Goal: Task Accomplishment & Management: Manage account settings

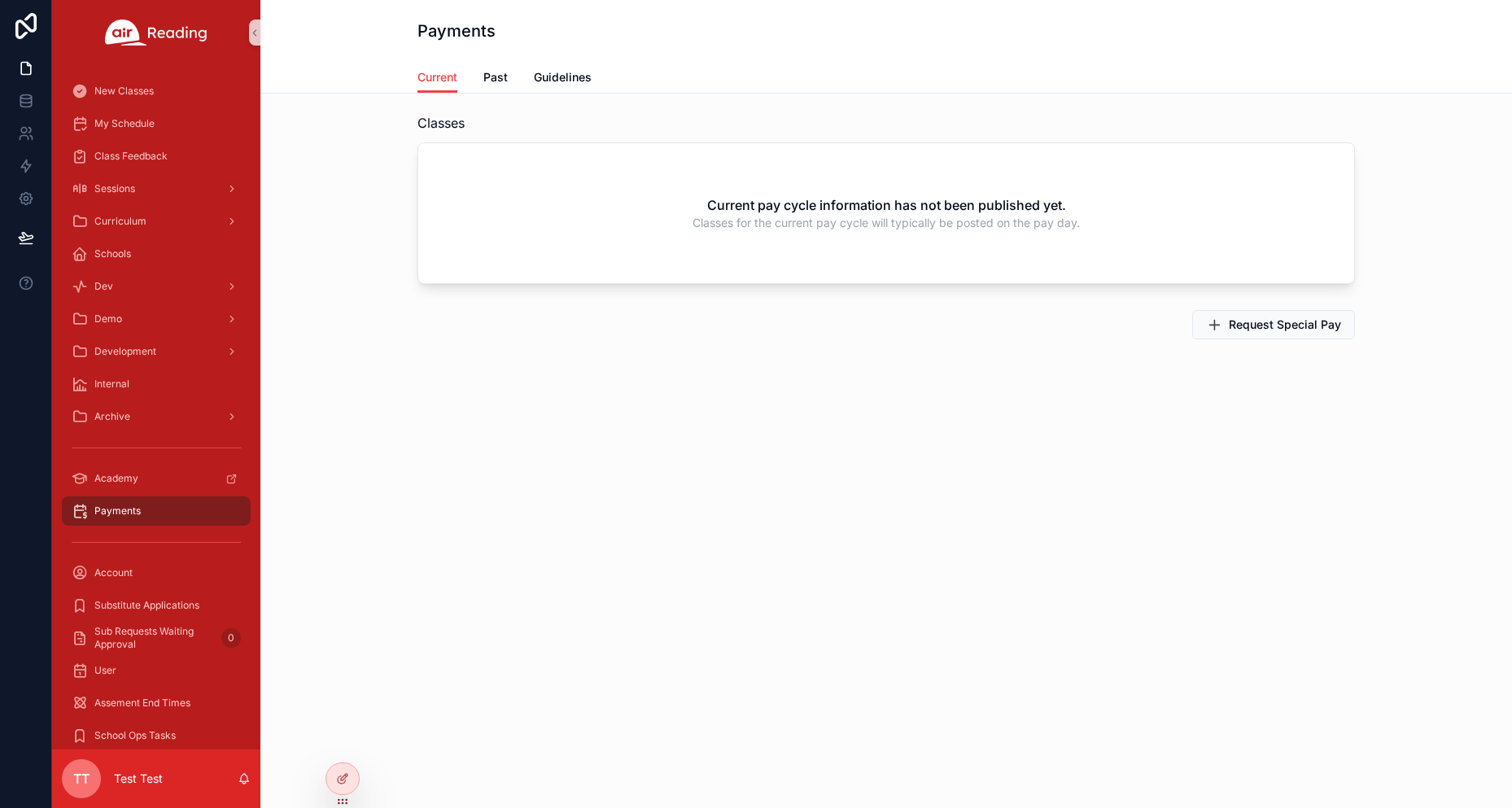
click at [74, 775] on span "TT" at bounding box center [81, 779] width 16 height 20
click at [361, 471] on div "Payments Current Current Past Guidelines Classes Current pay cycle information …" at bounding box center [885, 238] width 1251 height 476
click at [77, 784] on span "TT" at bounding box center [81, 779] width 16 height 20
click at [75, 784] on span "TT" at bounding box center [81, 779] width 16 height 20
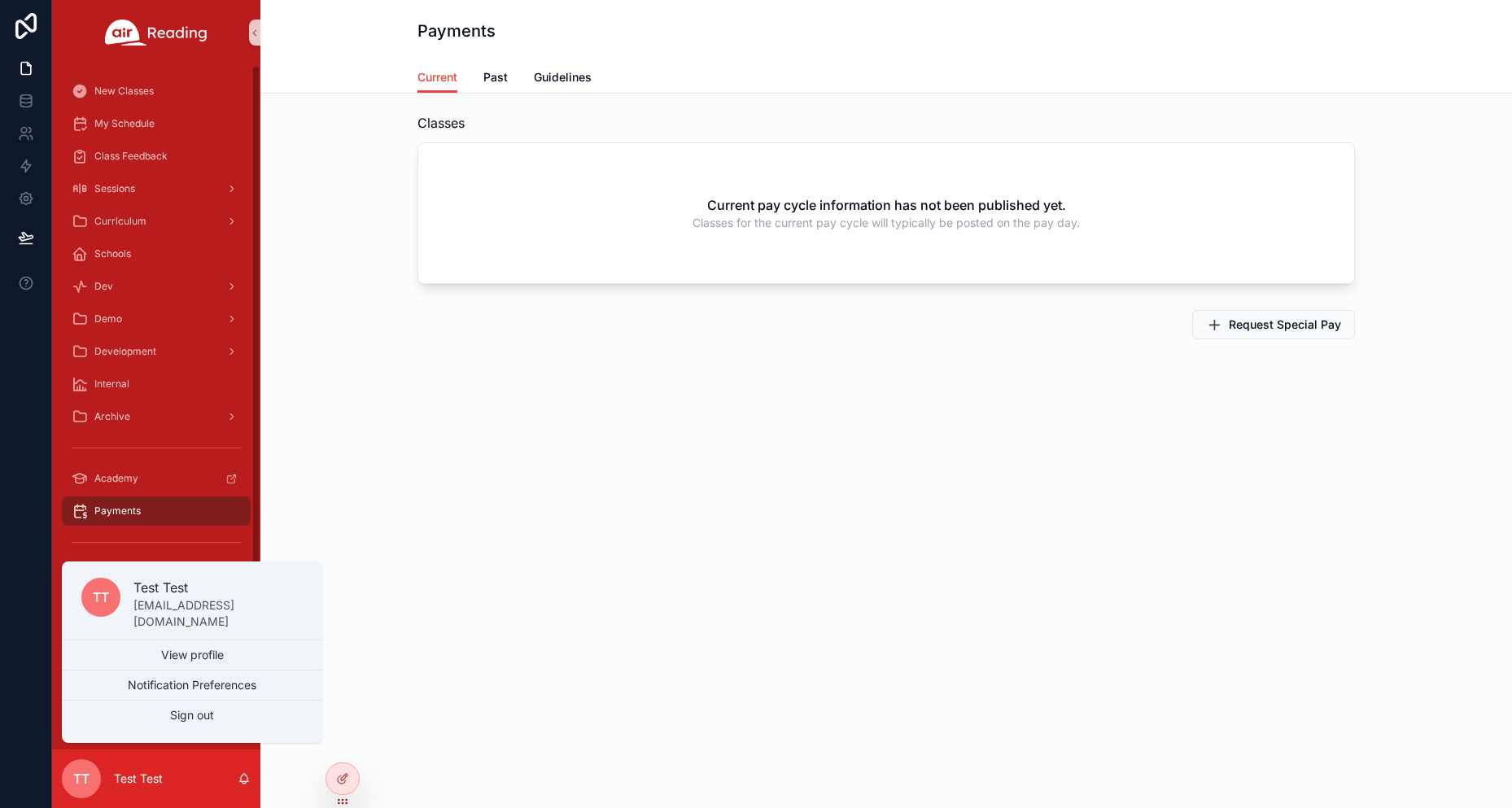
click at [498, 408] on div "Classes Current pay cycle information has not been published yet. Classes for t…" at bounding box center [885, 271] width 1251 height 356
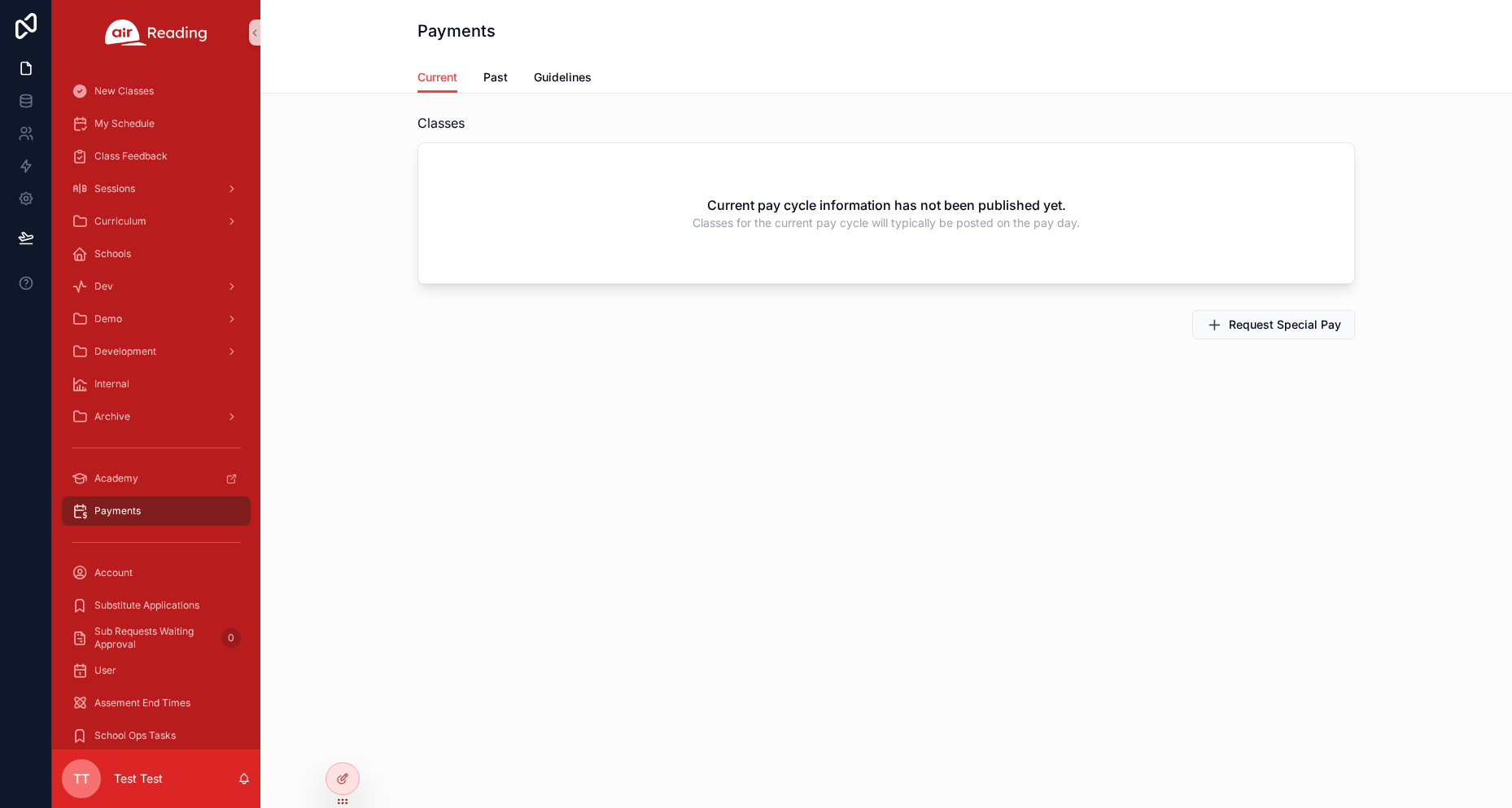
click at [510, 75] on div "Current Past Guidelines" at bounding box center [886, 77] width 938 height 31
click at [502, 75] on span "Past" at bounding box center [495, 77] width 24 height 16
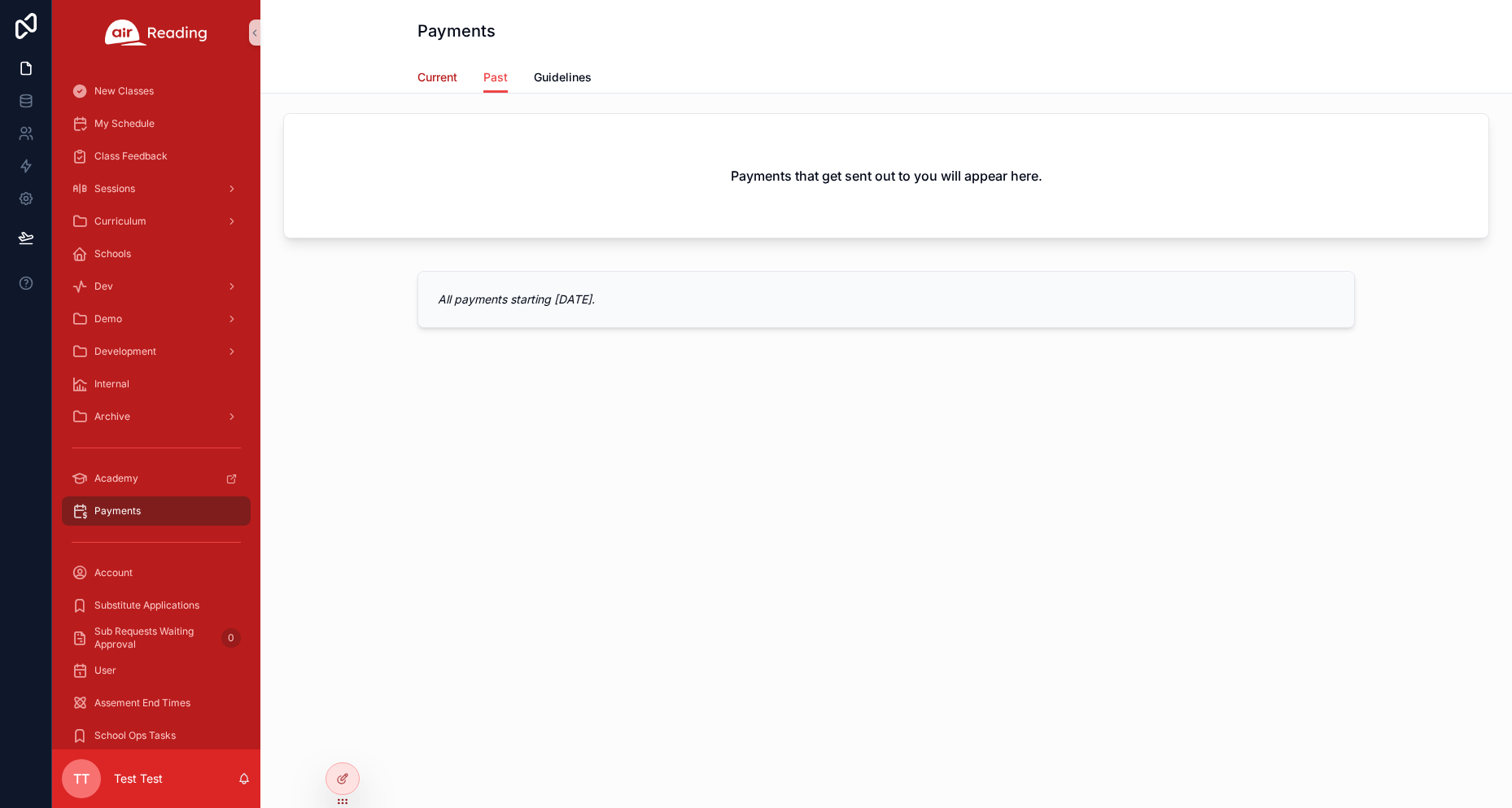
click at [433, 80] on span "Current" at bounding box center [437, 77] width 40 height 16
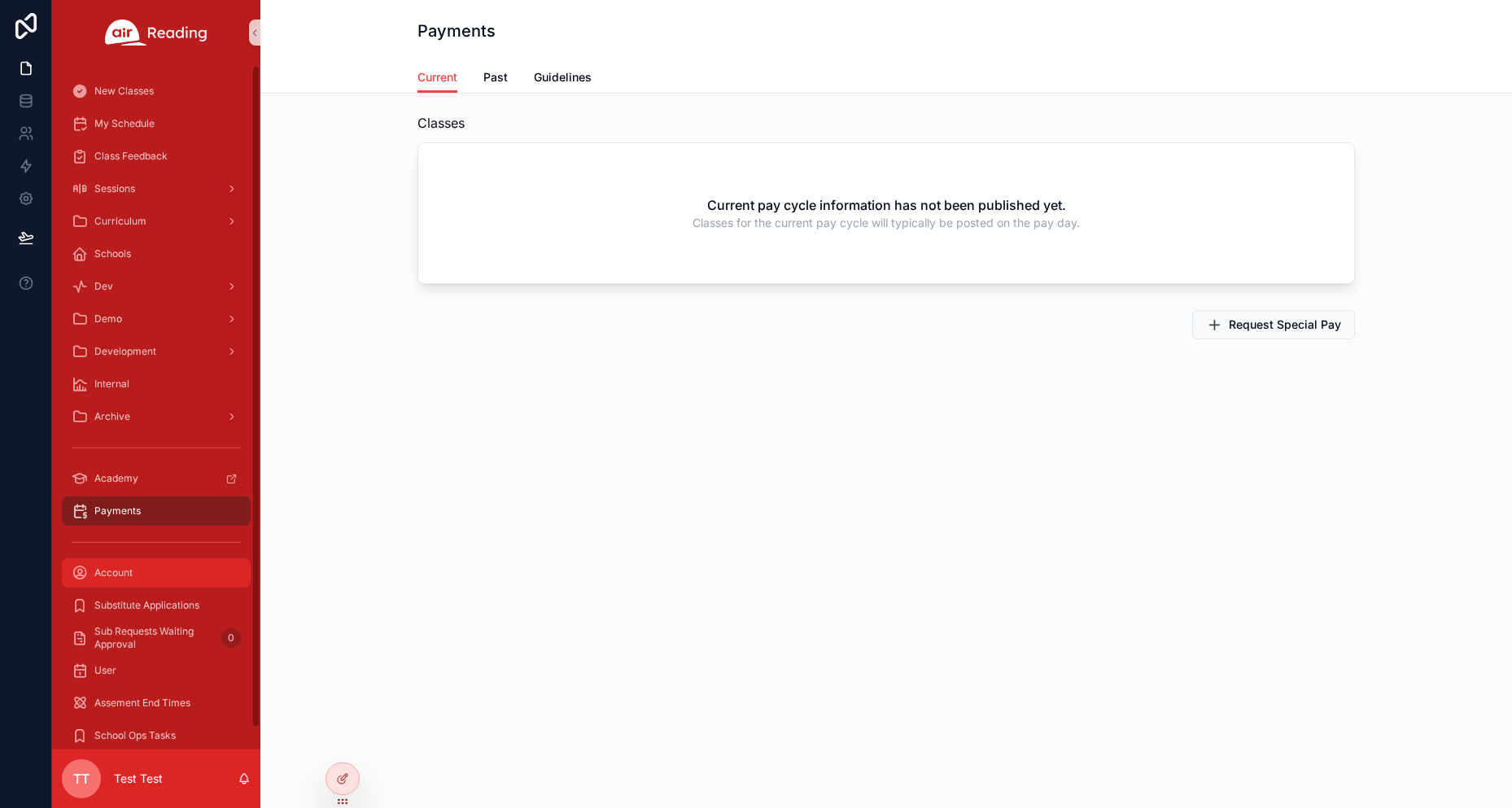
click at [152, 572] on div "Account" at bounding box center [156, 573] width 170 height 26
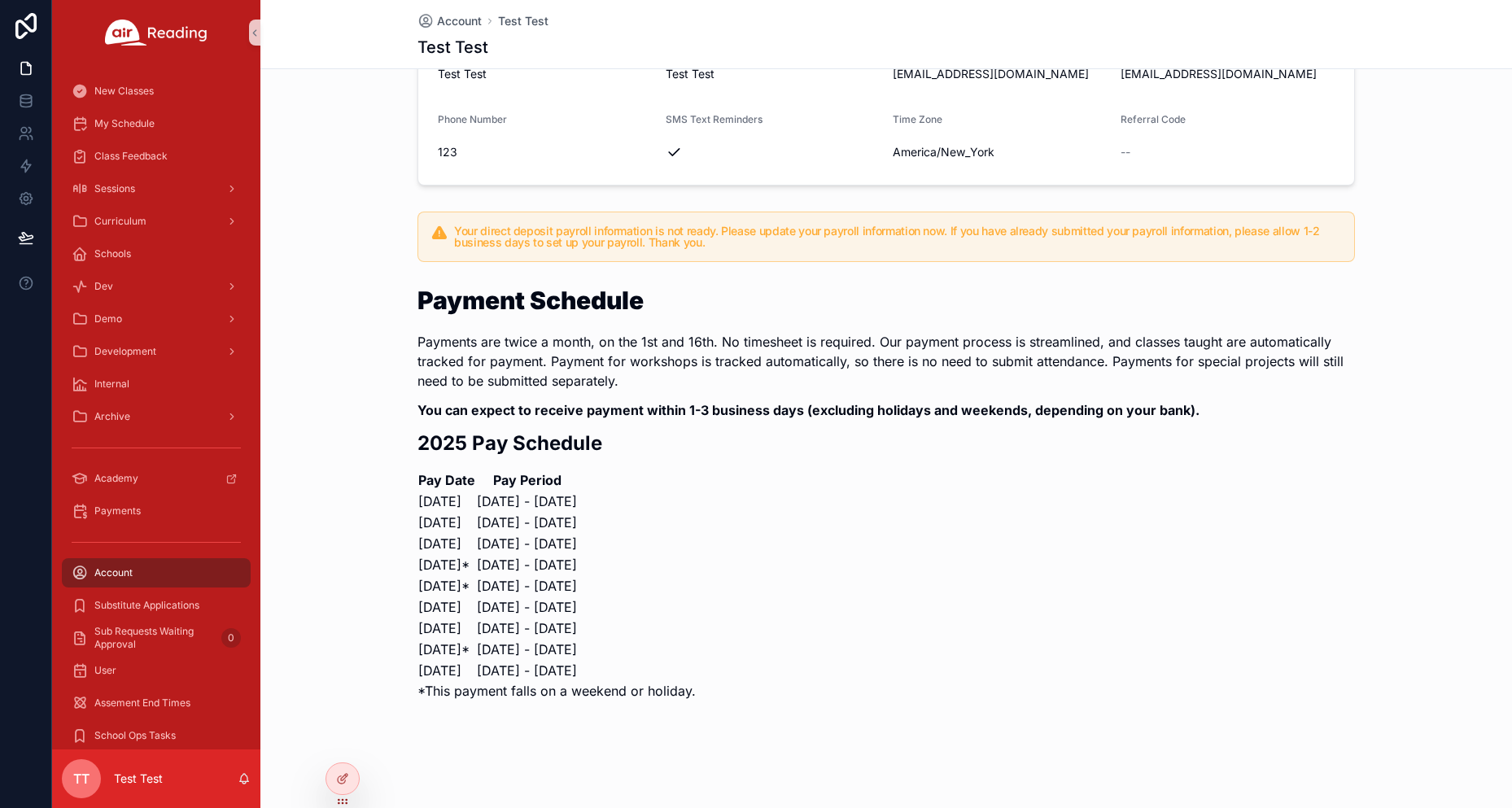
scroll to position [162, 0]
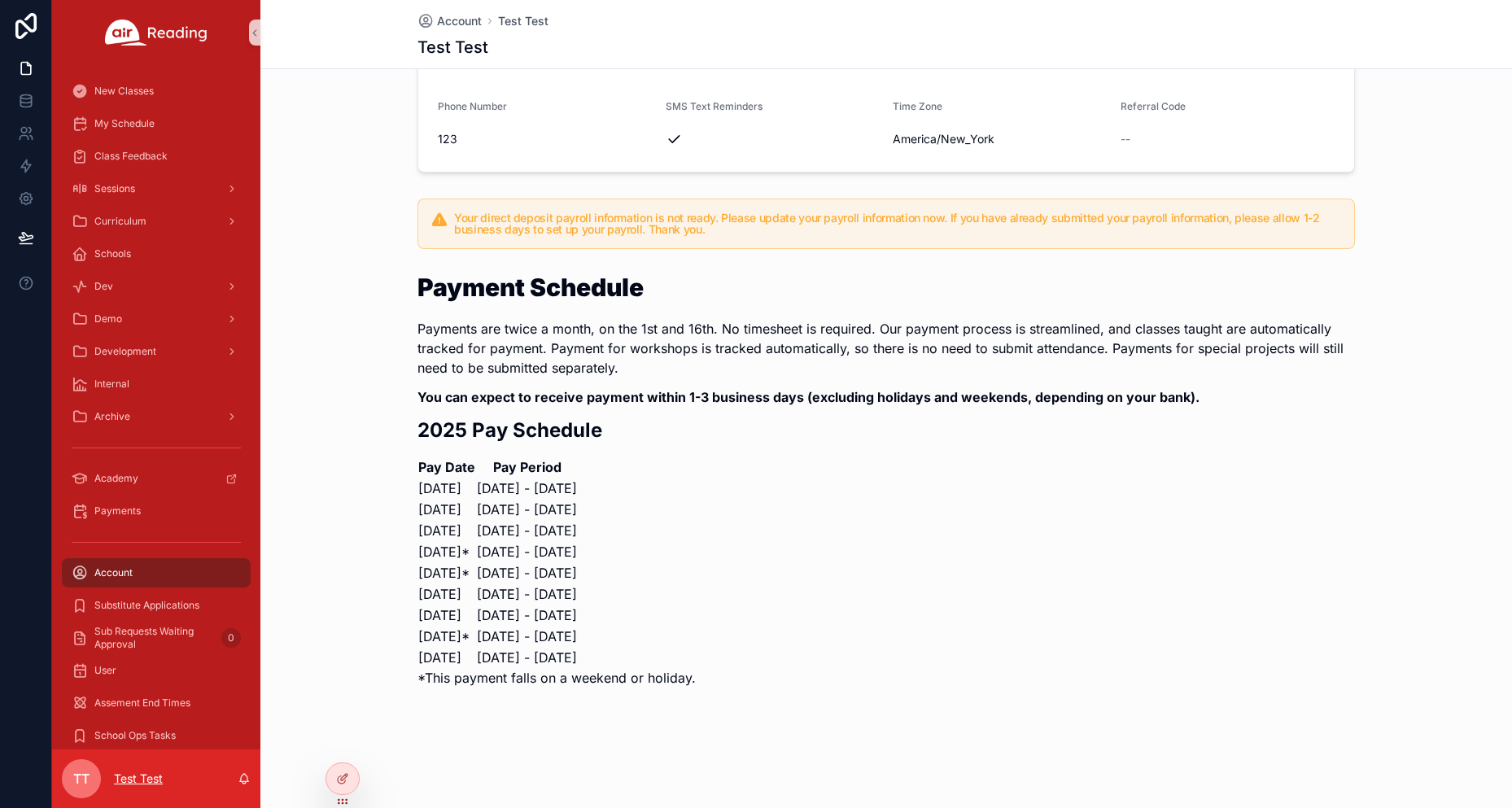
click at [132, 775] on p "Test Test" at bounding box center [138, 779] width 49 height 16
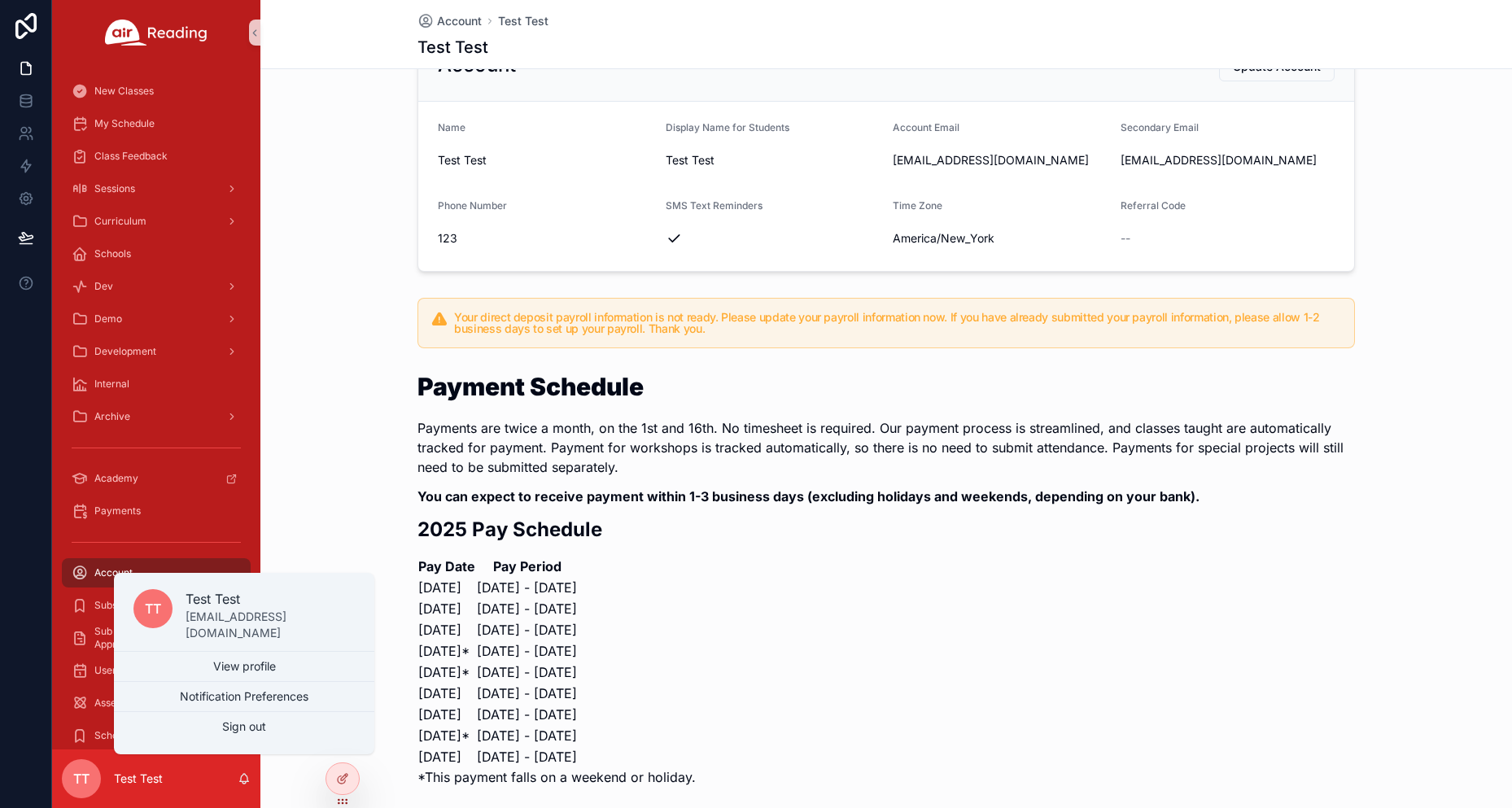
scroll to position [0, 0]
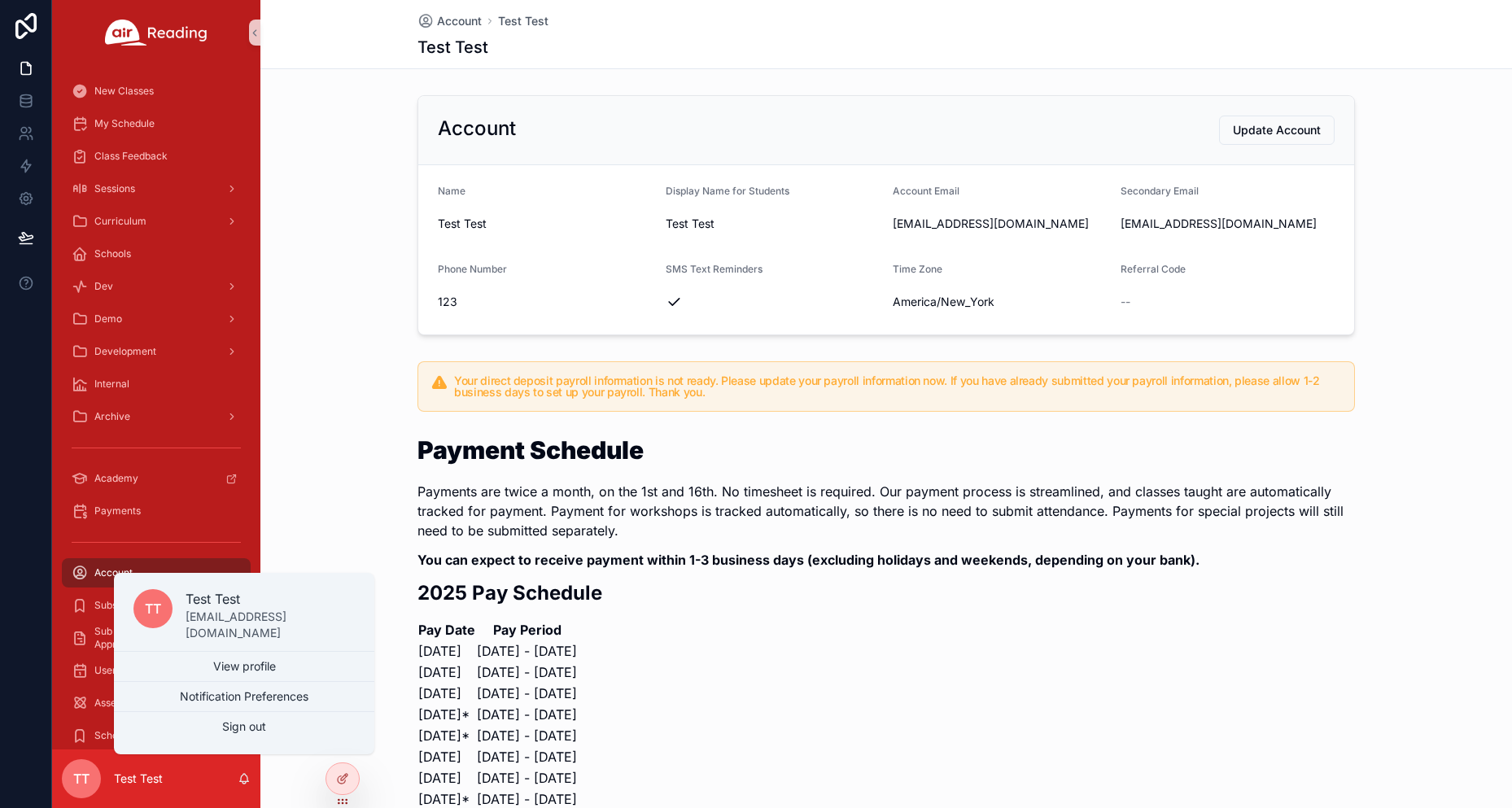
click at [639, 122] on div "Account Update Account" at bounding box center [886, 130] width 897 height 29
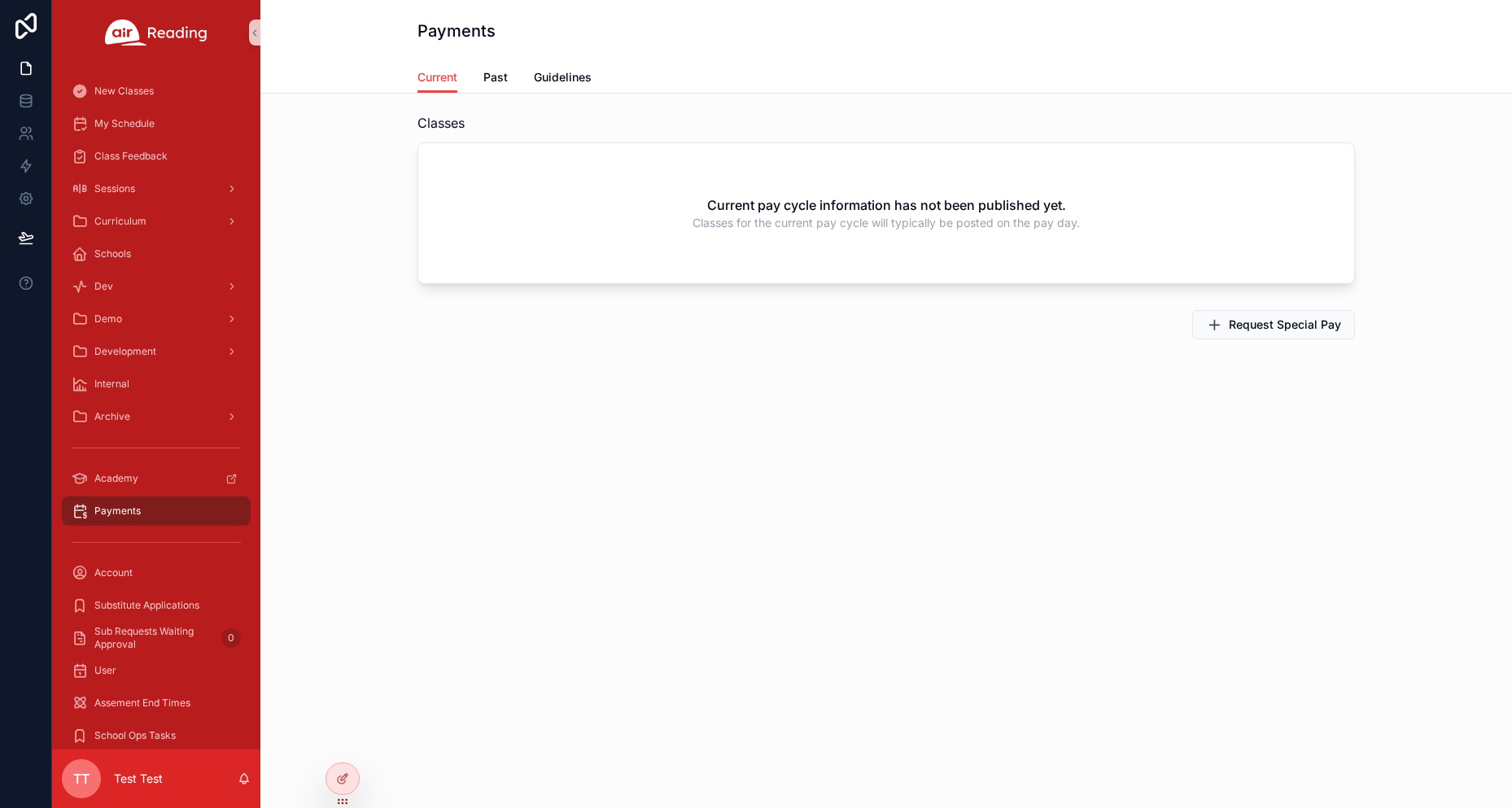
click at [236, 773] on div "TT Test Test" at bounding box center [156, 779] width 209 height 59
click at [238, 774] on icon "scrollable content" at bounding box center [244, 779] width 13 height 13
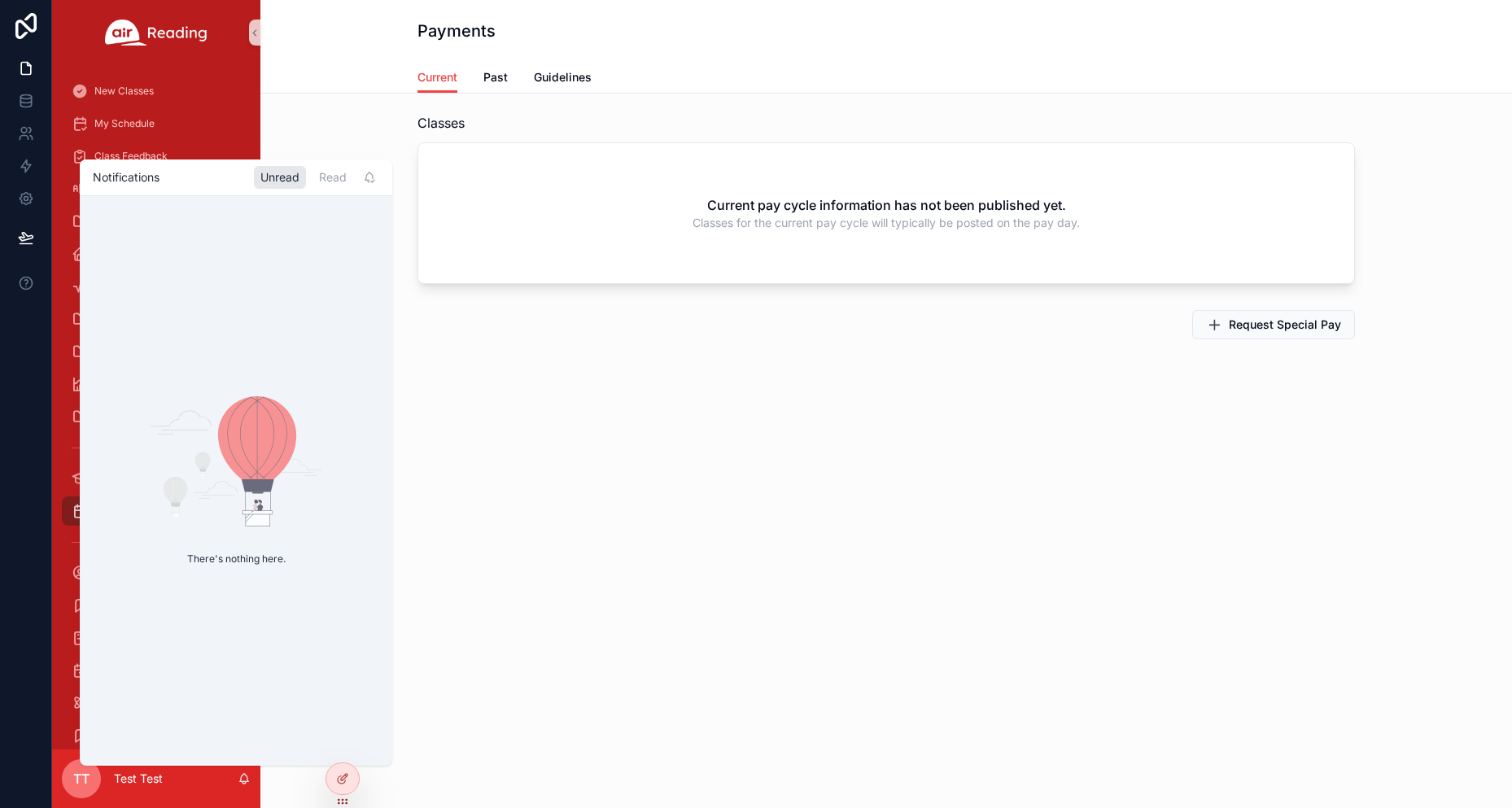
click at [87, 774] on span "TT" at bounding box center [81, 779] width 16 height 20
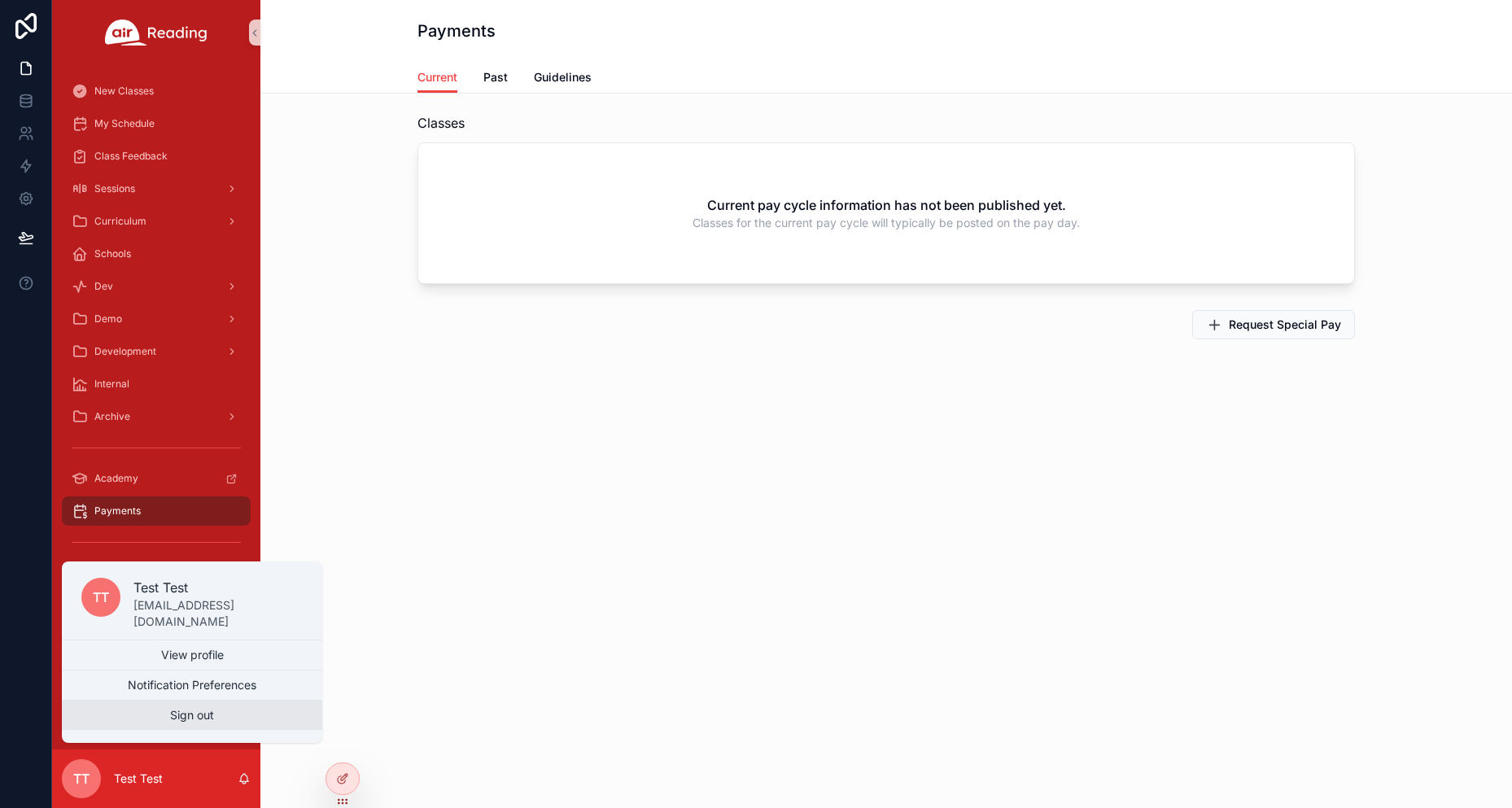
click at [131, 717] on button "Sign out" at bounding box center [192, 715] width 260 height 29
